Goal: Find specific page/section: Find specific page/section

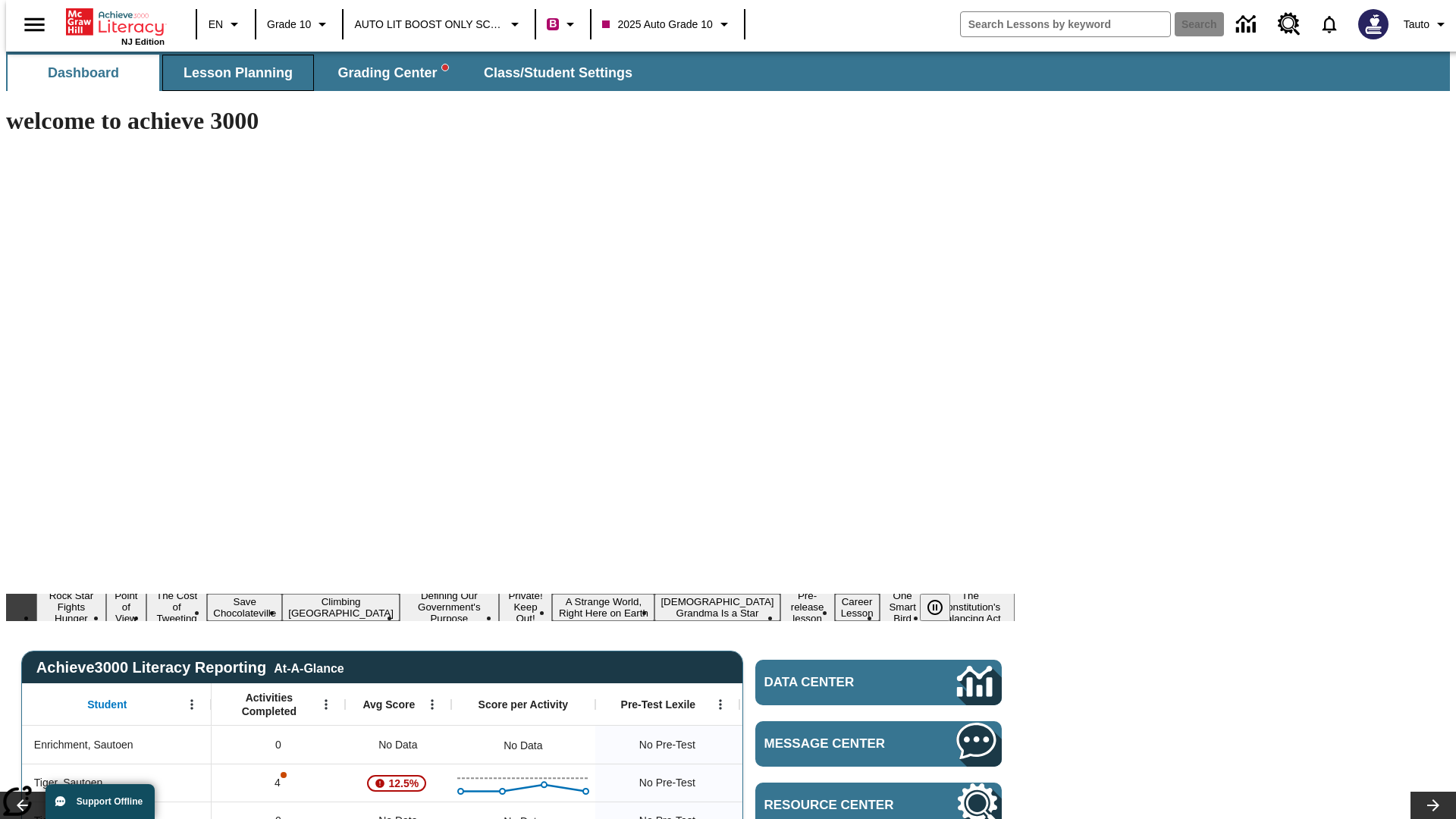
click at [232, 73] on span "Lesson Planning" at bounding box center [238, 73] width 109 height 18
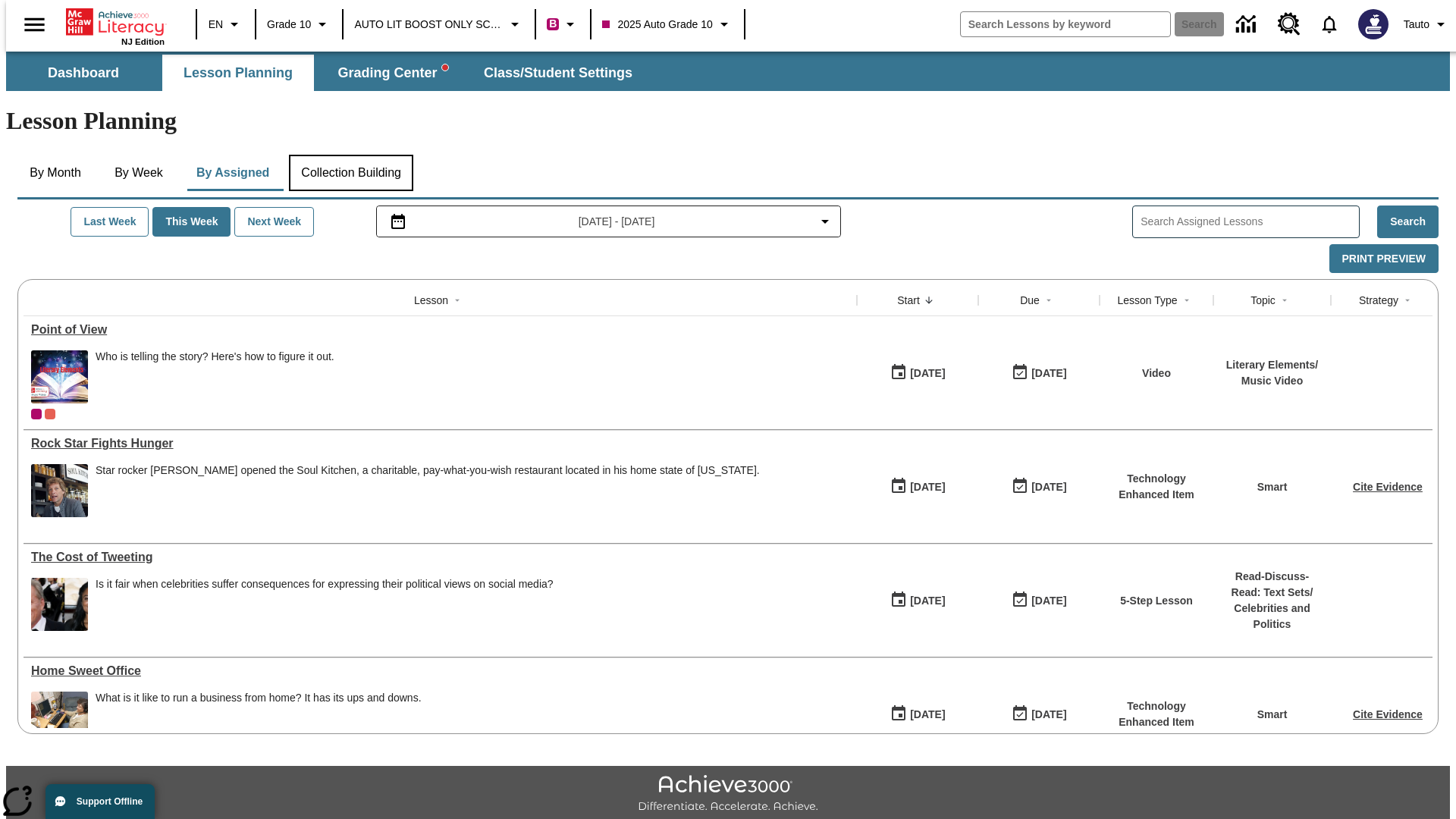
click at [350, 154] on button "Collection Building" at bounding box center [351, 172] width 125 height 36
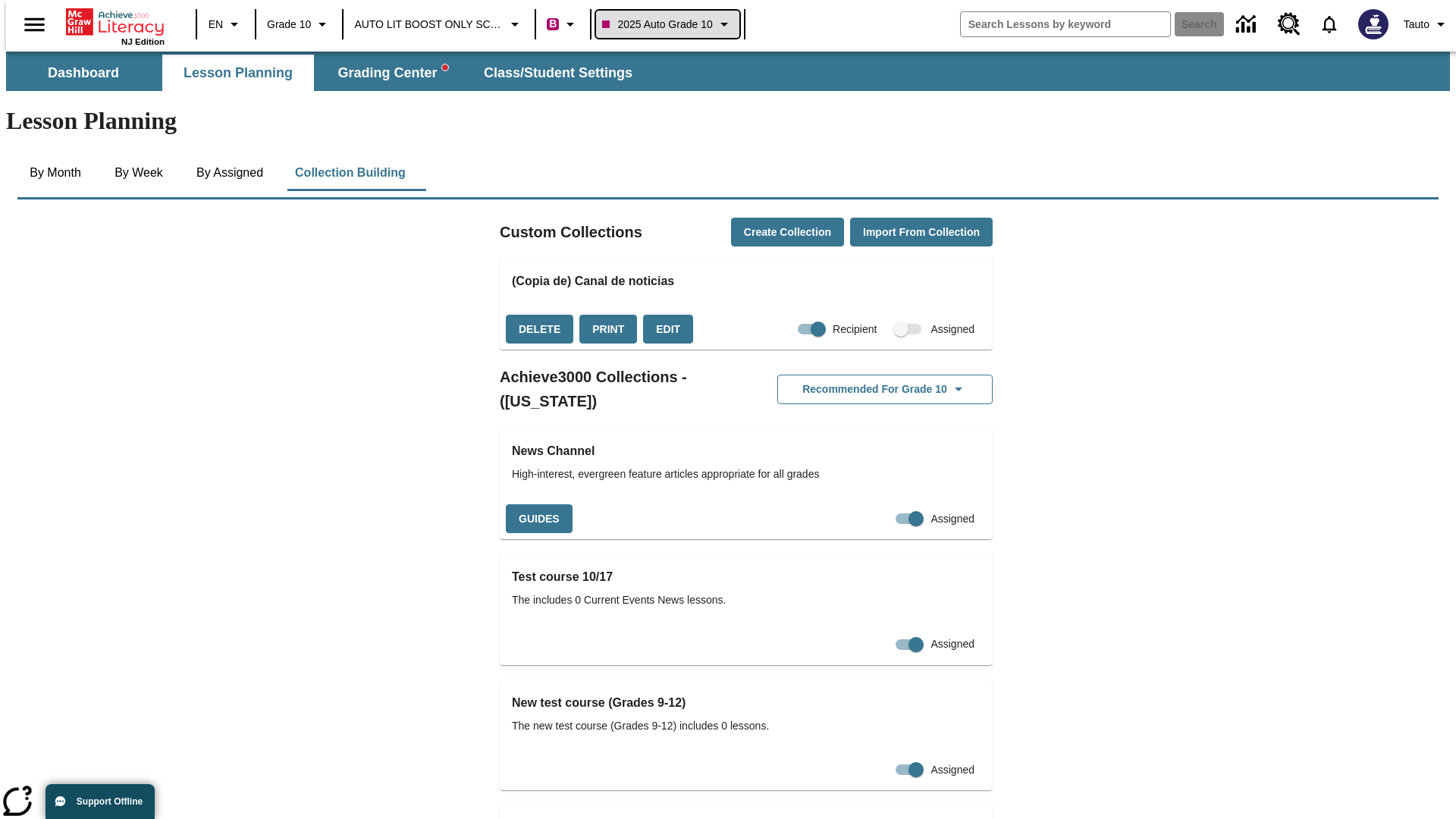
click at [666, 25] on span "2025 Auto Grade 10" at bounding box center [656, 25] width 110 height 16
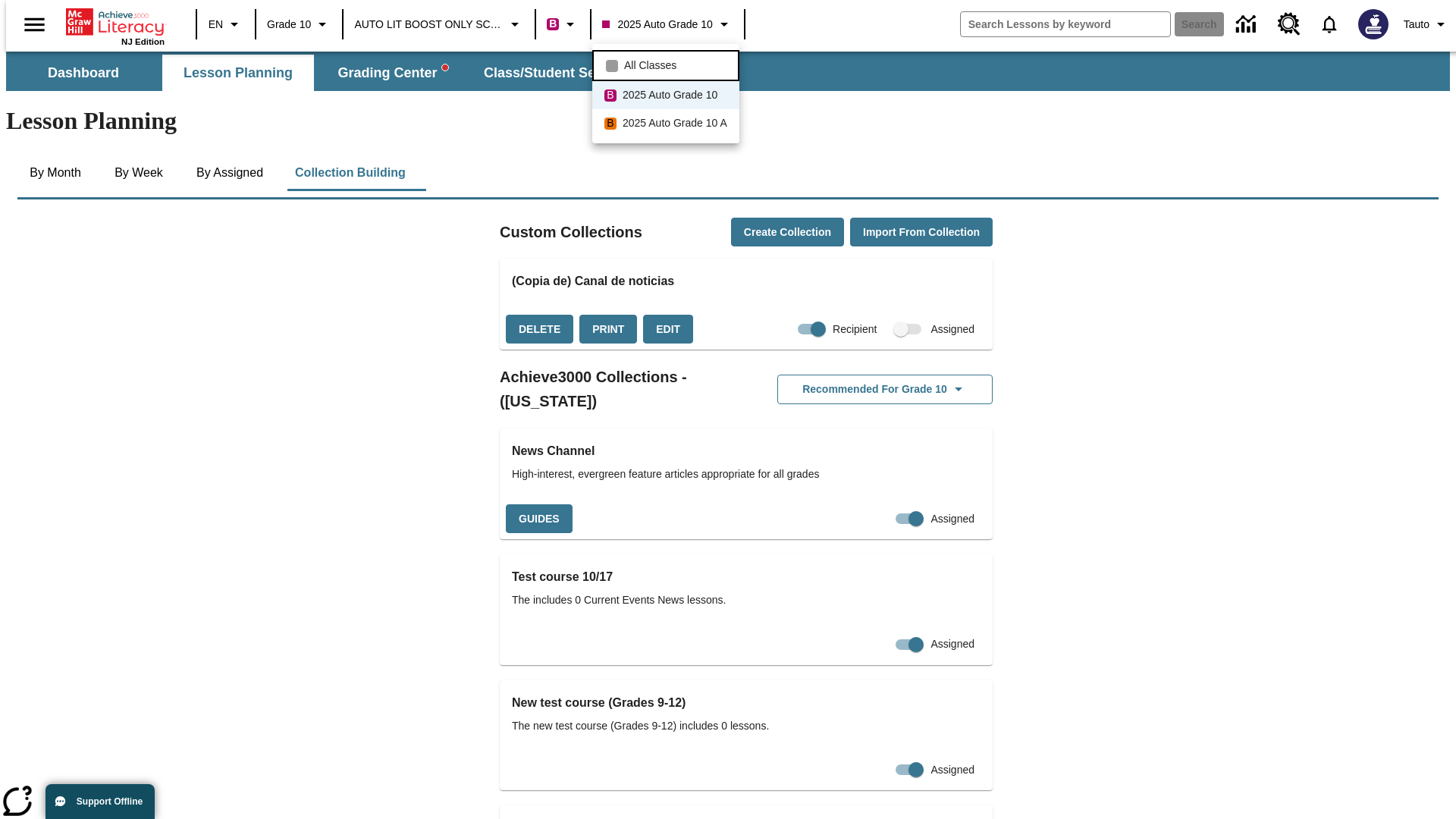
click at [668, 64] on span "All Classes" at bounding box center [651, 66] width 53 height 16
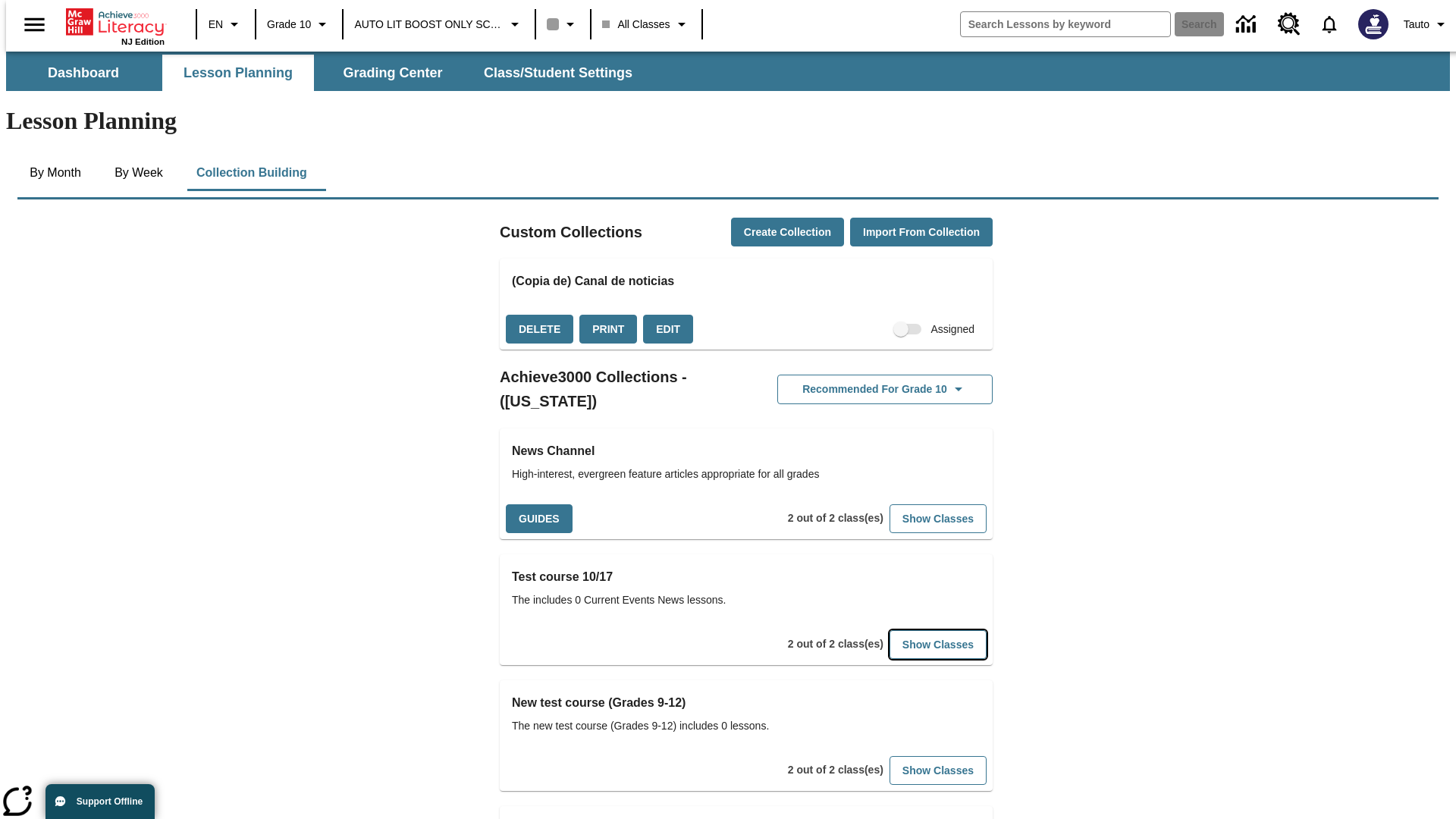
click at [915, 630] on button "Show Classes" at bounding box center [938, 645] width 97 height 30
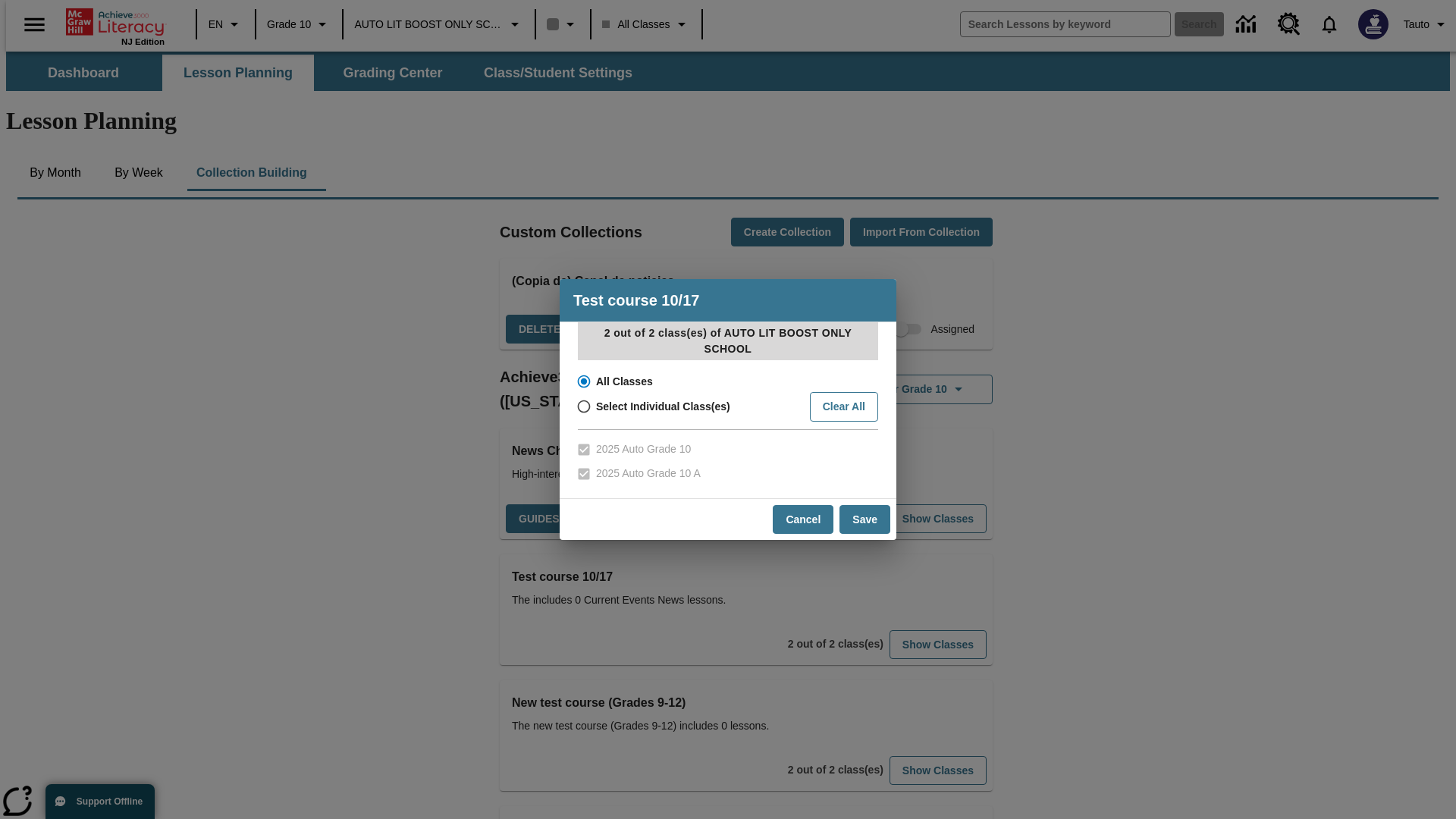
click at [582, 381] on input "All Classes" at bounding box center [582, 381] width 26 height 21
click at [803, 518] on button "Cancel" at bounding box center [803, 520] width 61 height 30
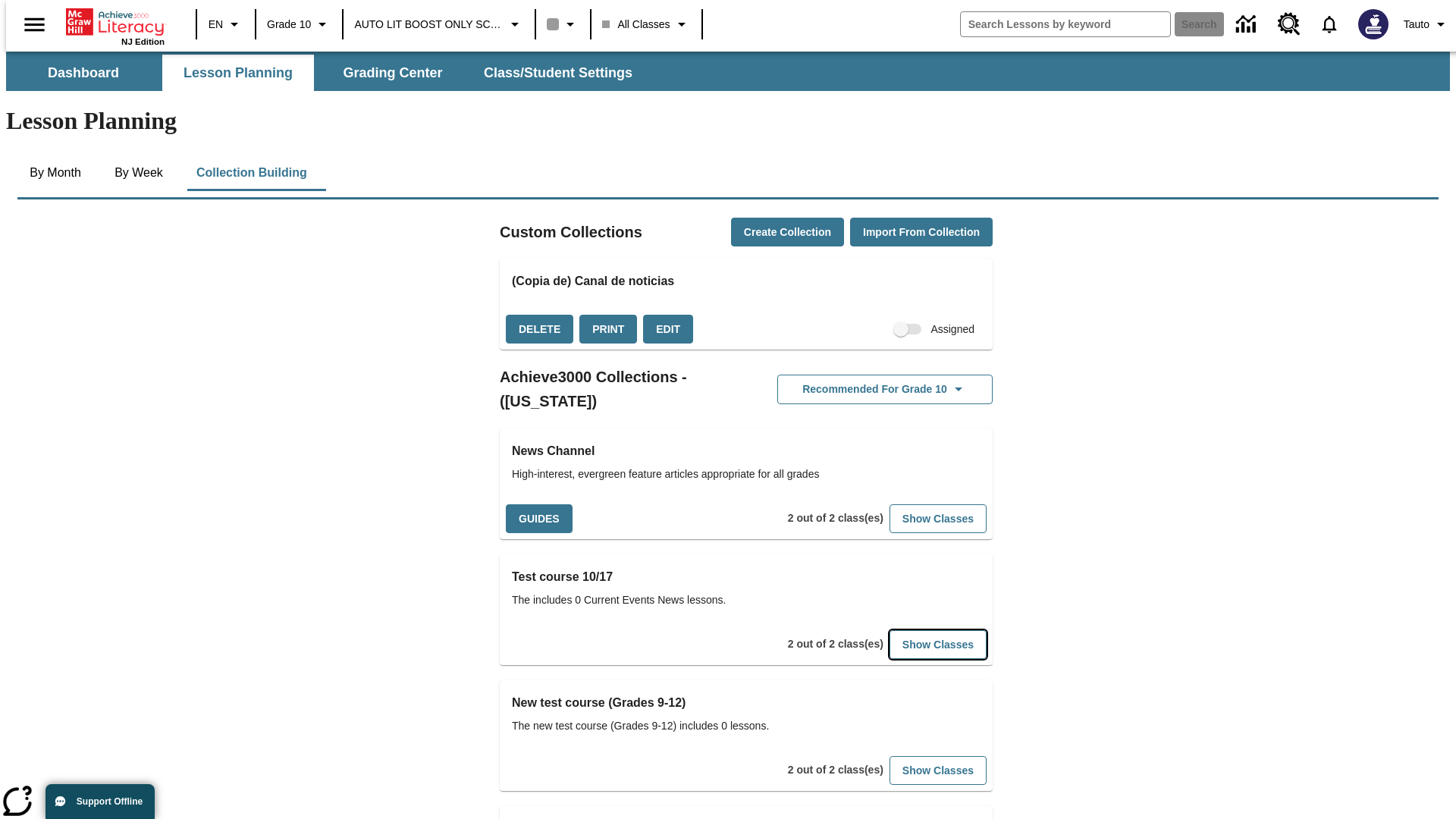
click at [915, 630] on button "Show Classes" at bounding box center [938, 645] width 97 height 30
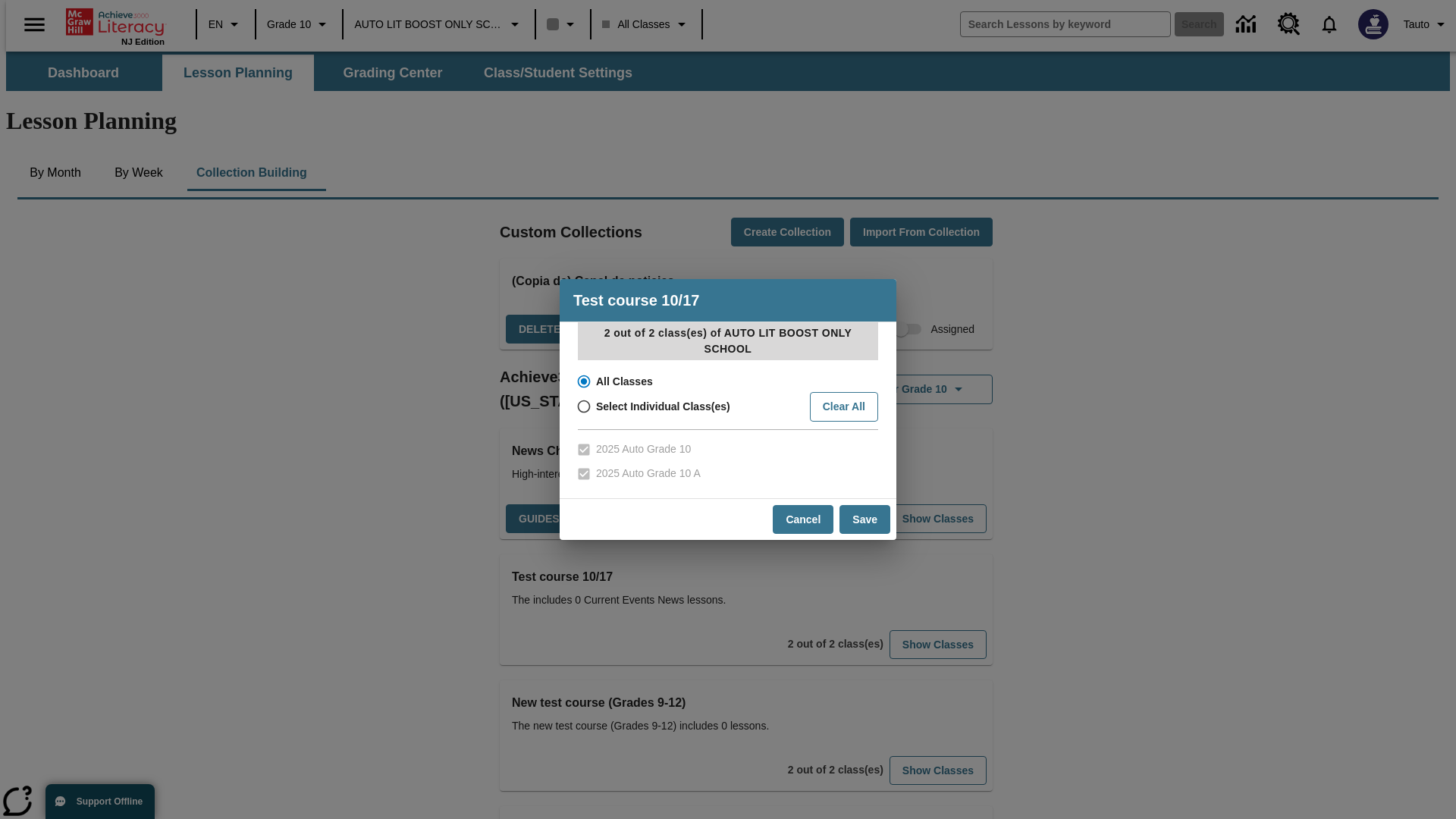
click at [582, 381] on input "All Classes" at bounding box center [582, 381] width 26 height 21
click at [865, 518] on button "Save" at bounding box center [865, 520] width 51 height 30
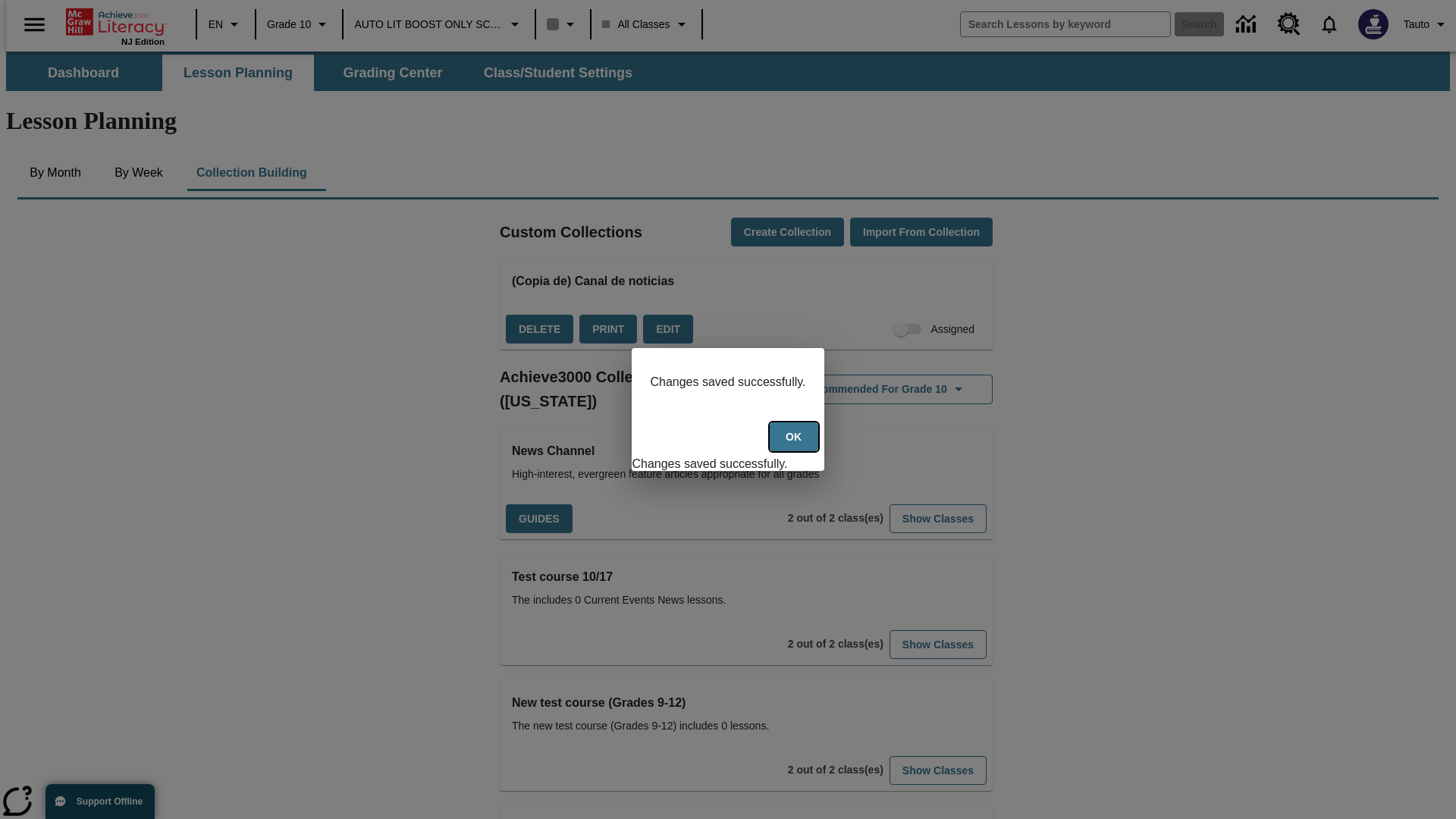
click at [796, 445] on button "Ok" at bounding box center [794, 438] width 48 height 30
